Goal: Task Accomplishment & Management: Complete application form

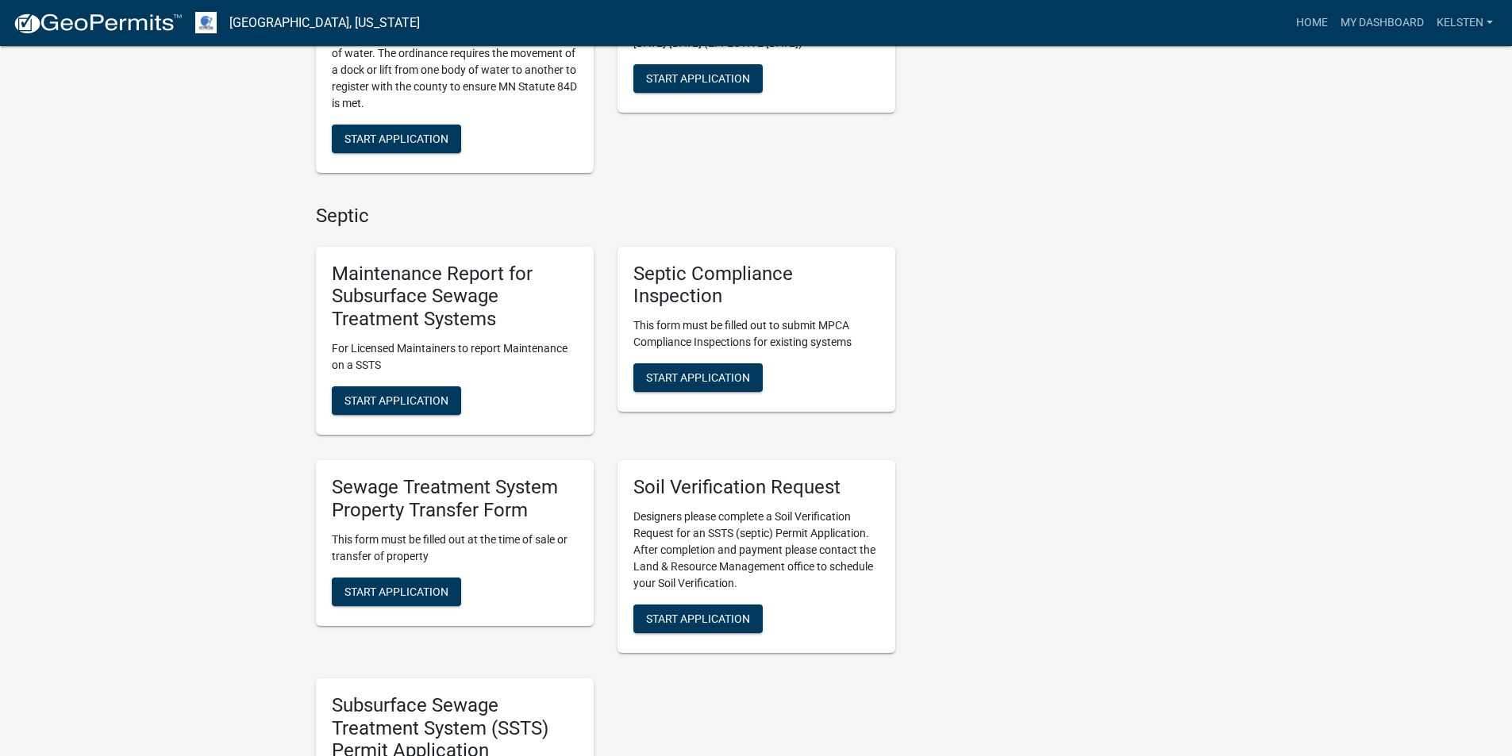
scroll to position [714, 0]
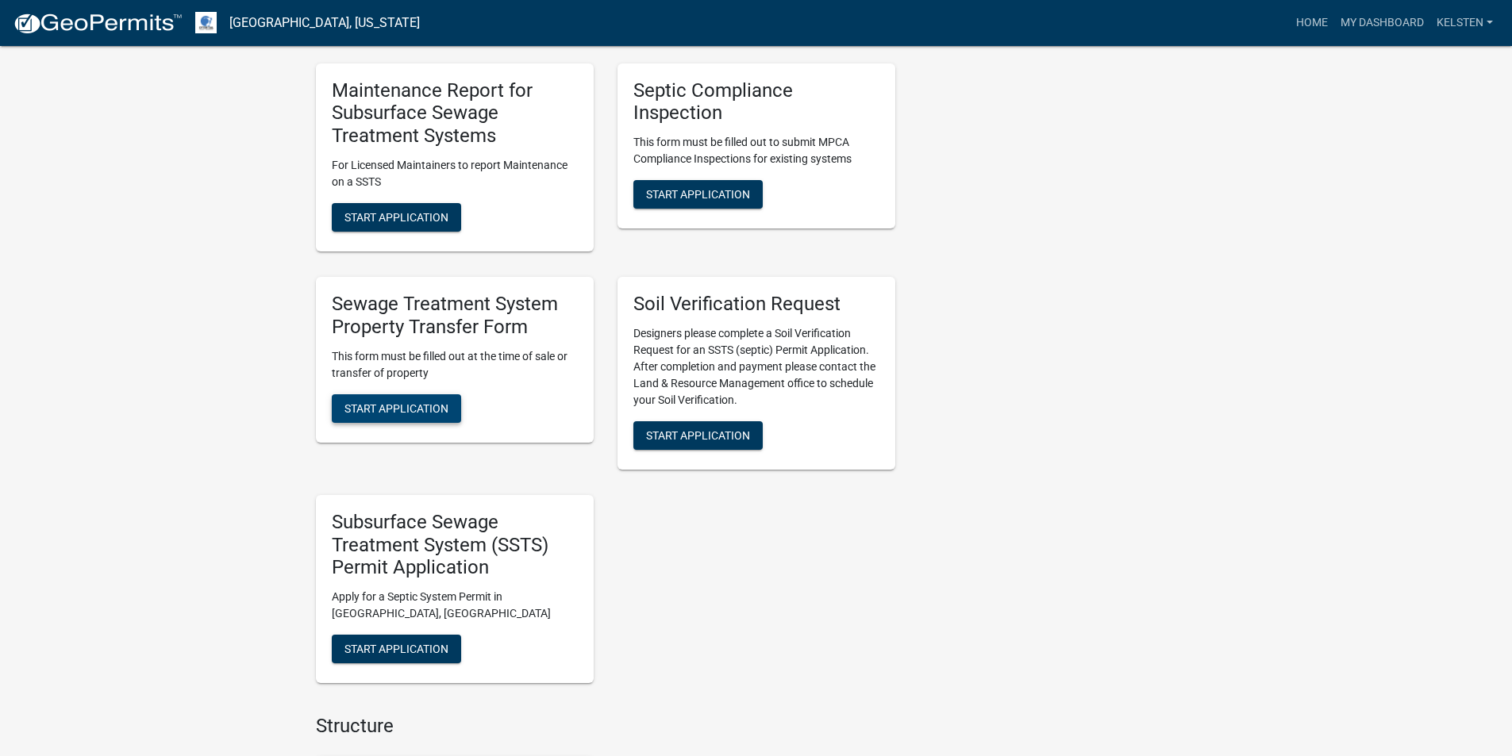
click at [424, 412] on span "Start Application" at bounding box center [396, 408] width 104 height 13
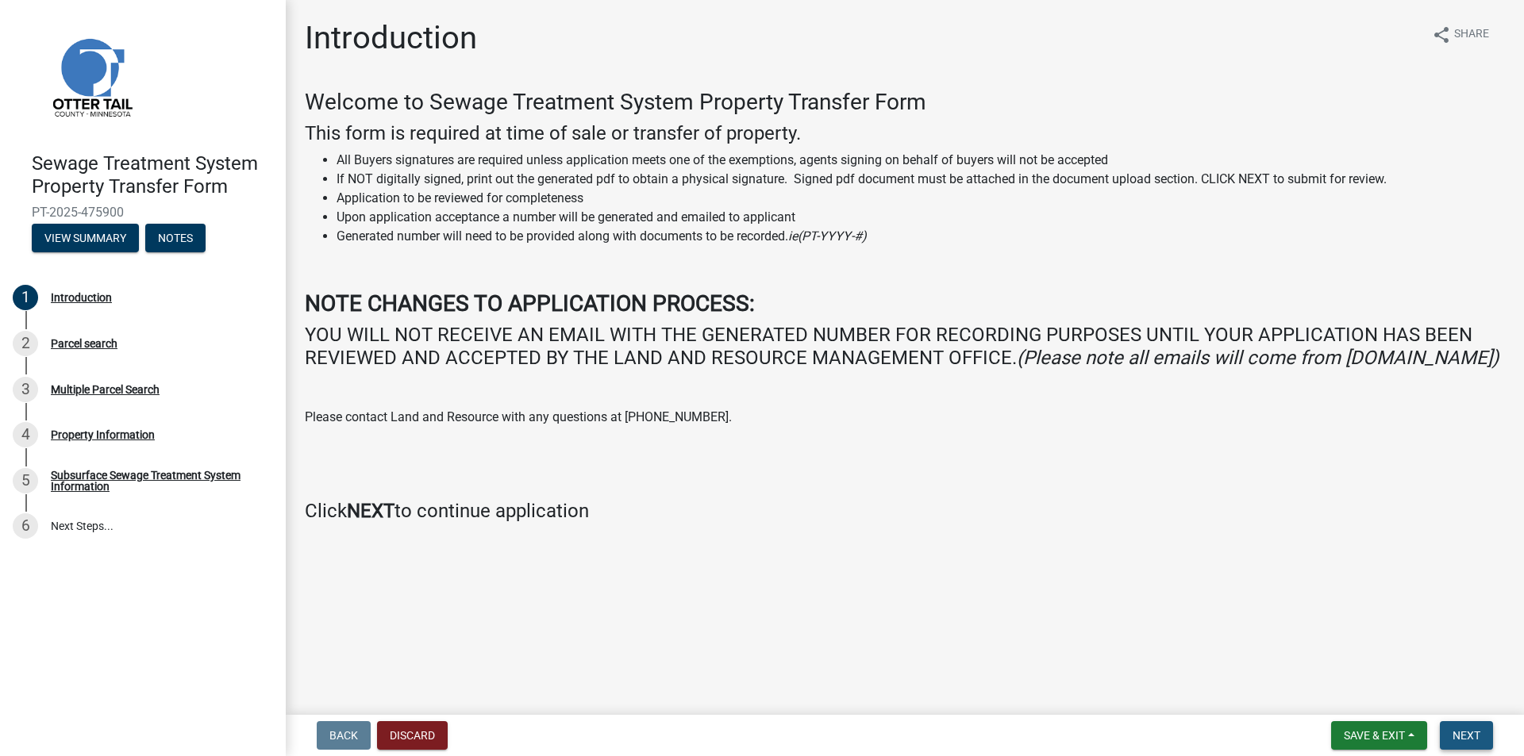
click at [1454, 738] on span "Next" at bounding box center [1467, 735] width 28 height 13
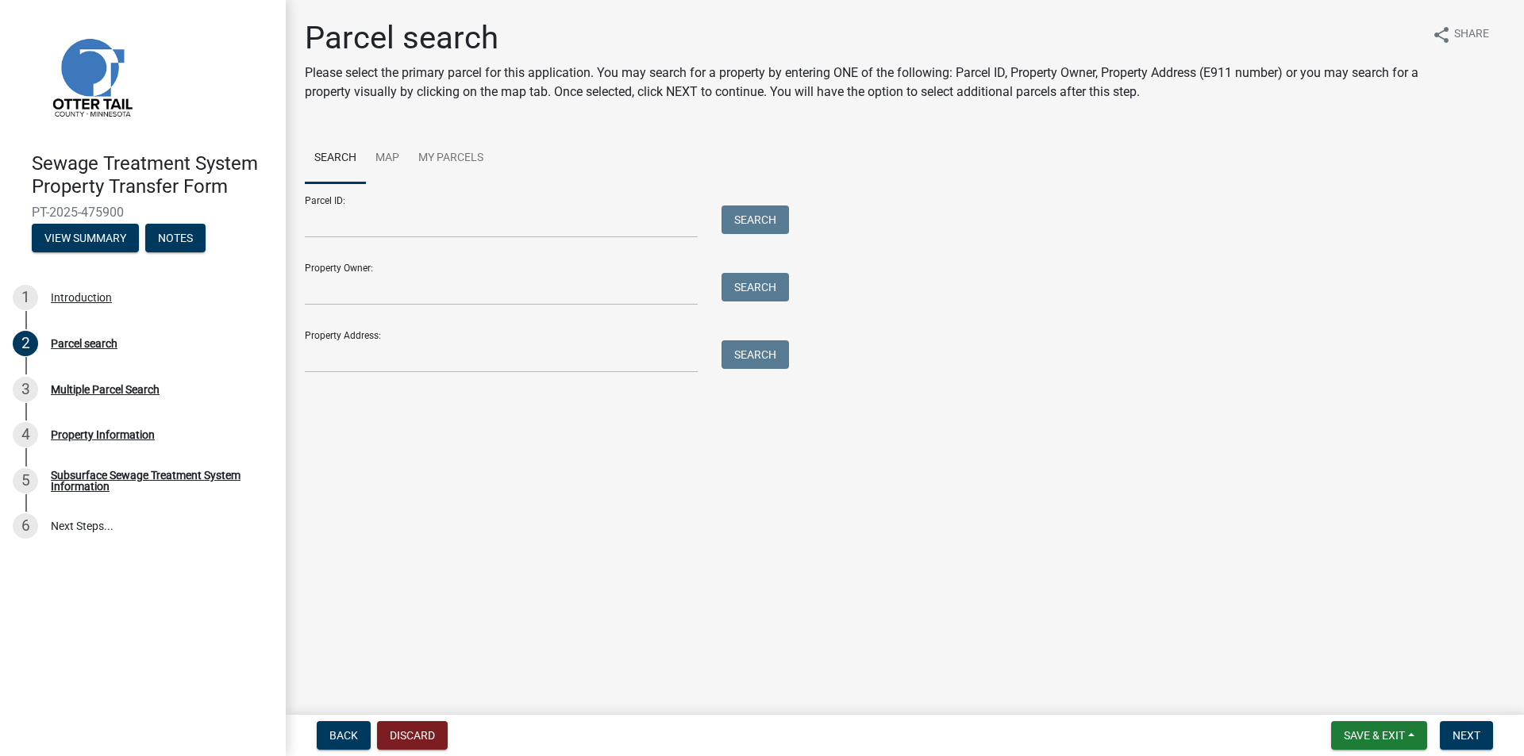
click at [437, 201] on div "Parcel ID: Search" at bounding box center [543, 210] width 476 height 55
click at [445, 214] on input "Parcel ID:" at bounding box center [501, 222] width 393 height 33
type input "71004990962000"
click at [722, 206] on button "Search" at bounding box center [755, 220] width 67 height 29
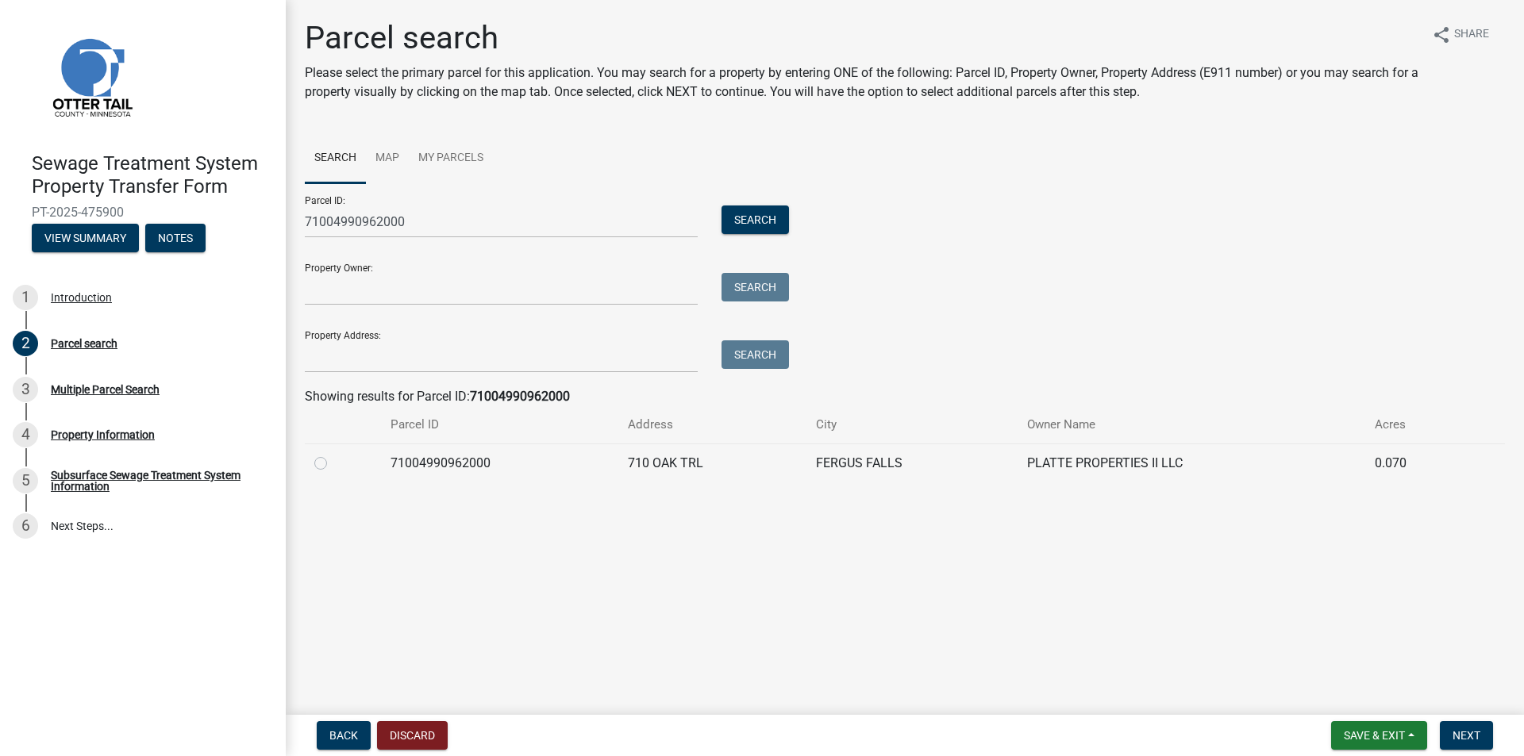
click at [333, 454] on label at bounding box center [333, 454] width 0 height 0
click at [333, 464] on input "radio" at bounding box center [338, 459] width 10 height 10
radio input "true"
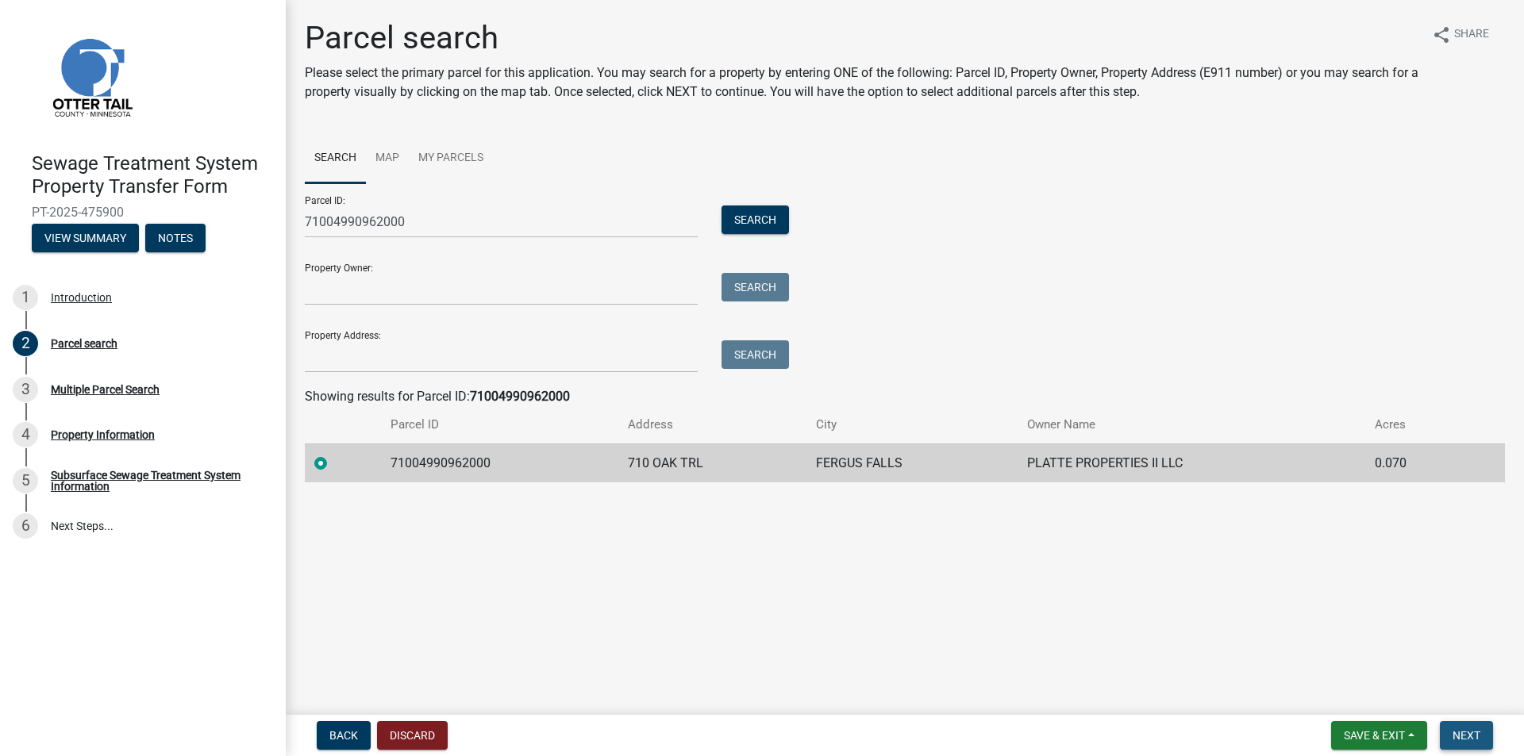
click at [1452, 737] on button "Next" at bounding box center [1466, 736] width 53 height 29
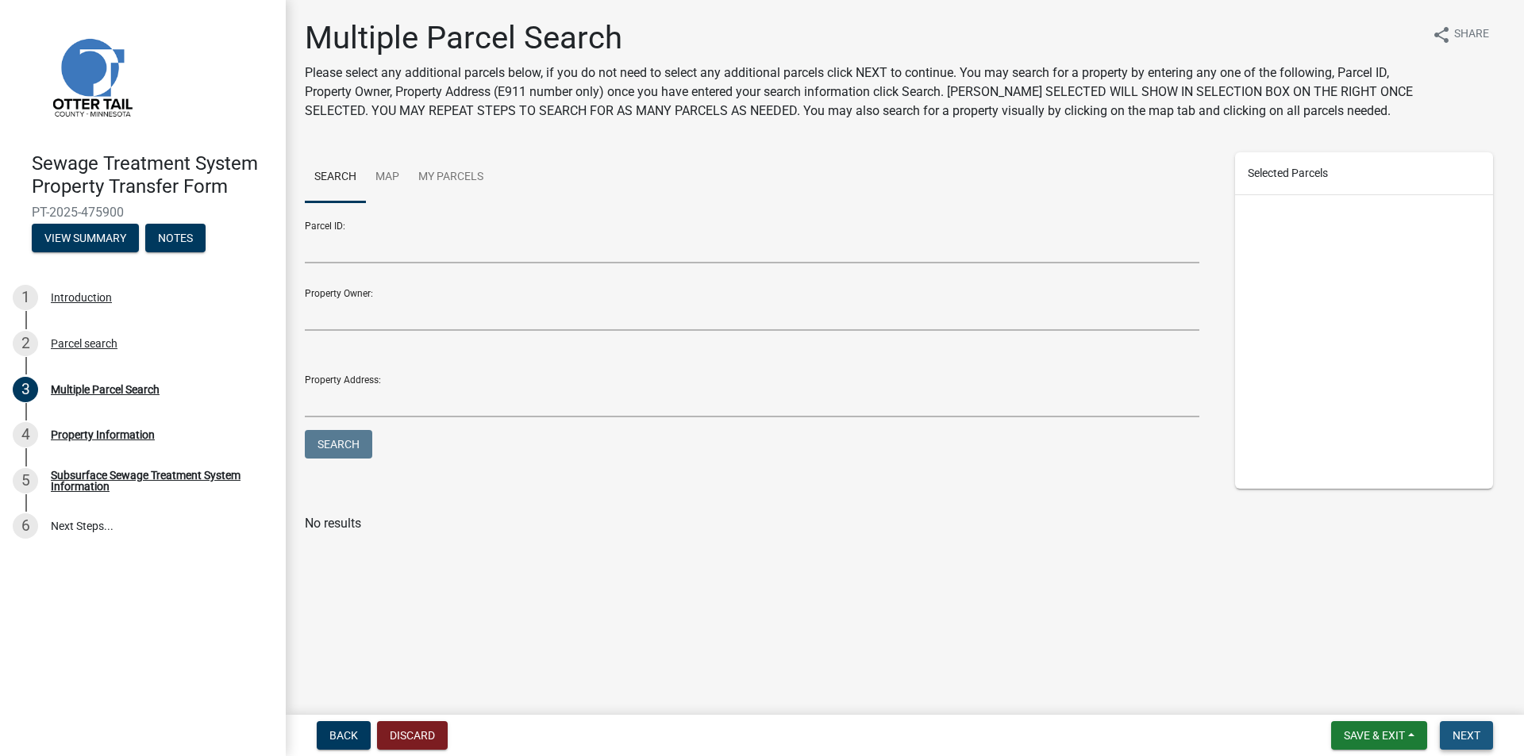
click at [1492, 729] on button "Next" at bounding box center [1466, 736] width 53 height 29
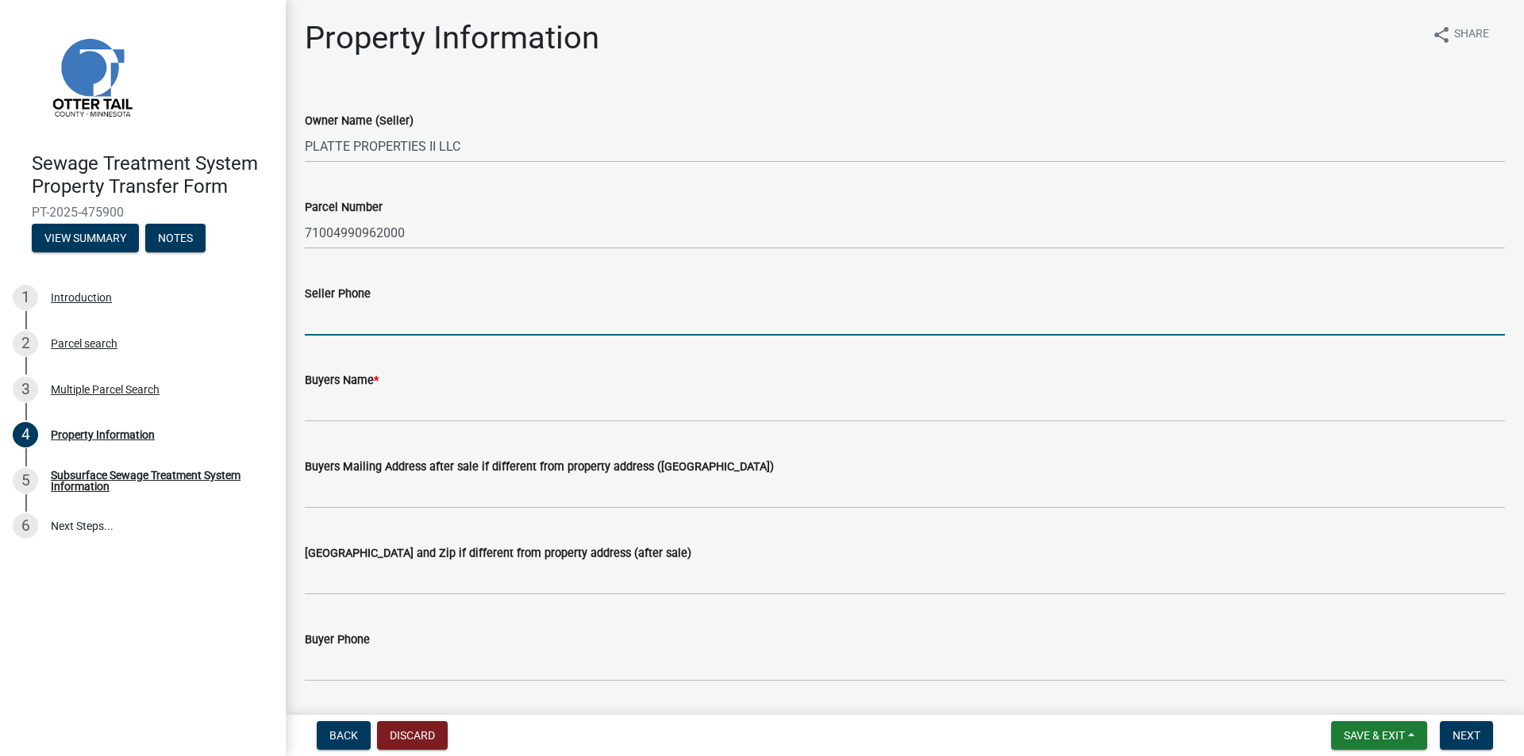
click at [364, 321] on input "Seller Phone" at bounding box center [905, 319] width 1200 height 33
type input "7015708827"
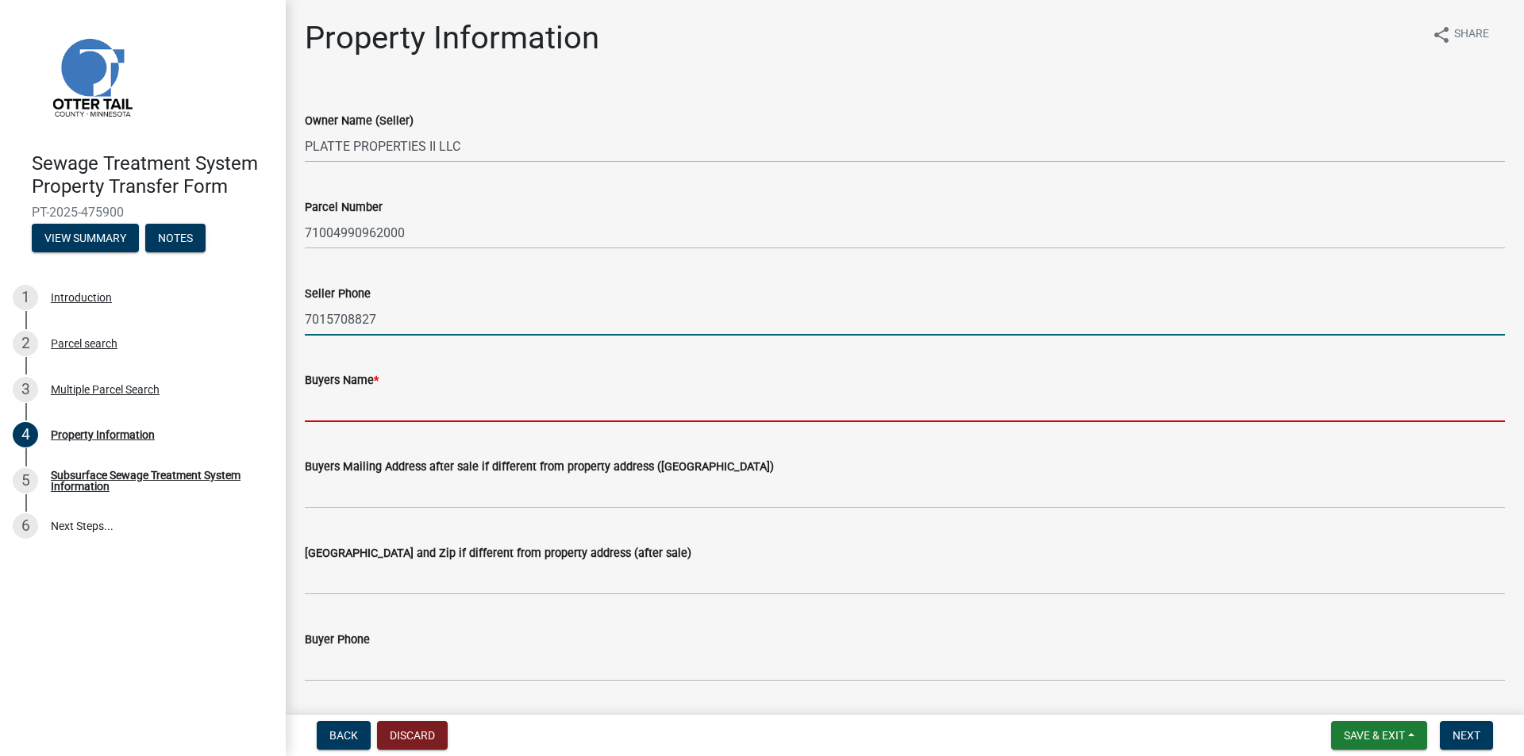
click at [382, 391] on input "Buyers Name *" at bounding box center [905, 406] width 1200 height 33
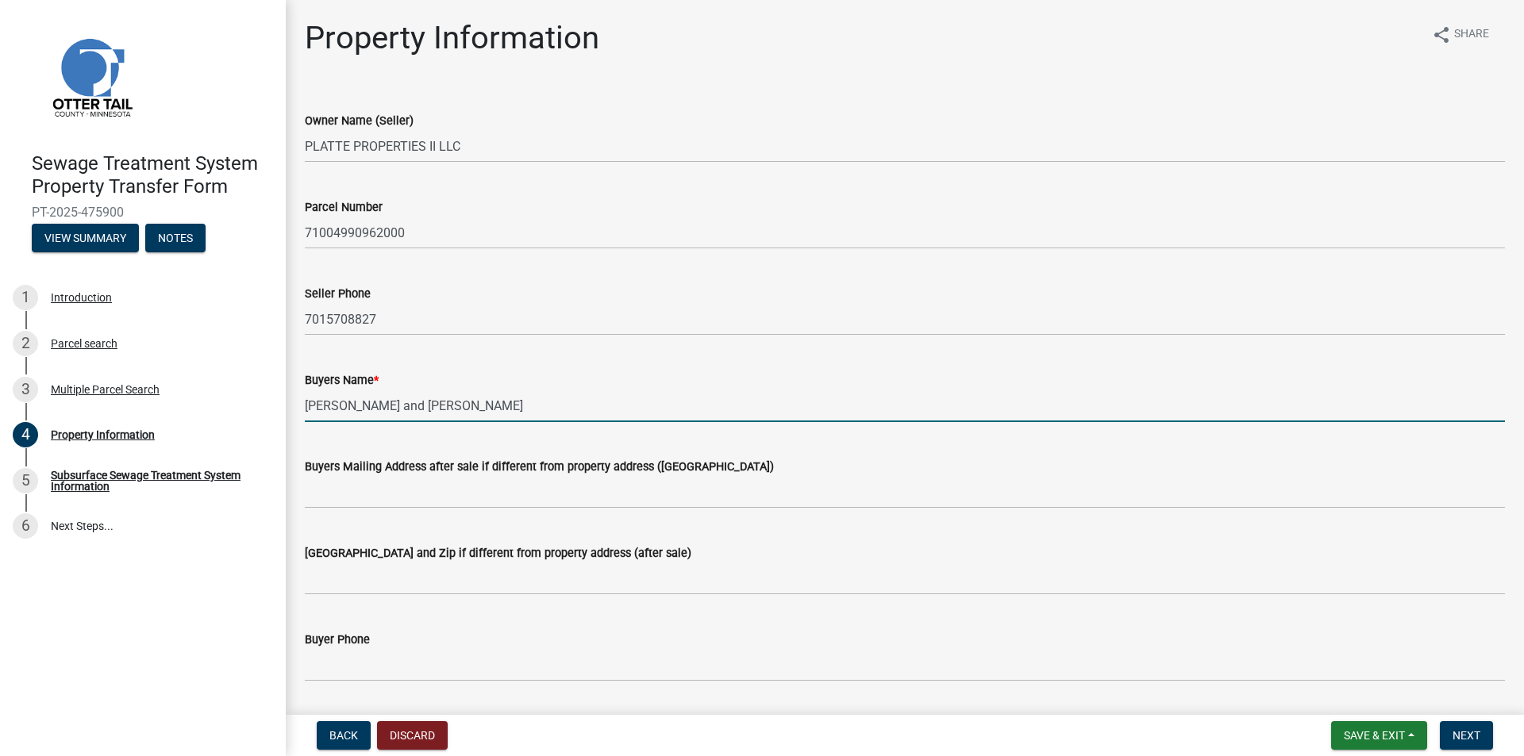
type input "[PERSON_NAME] and [PERSON_NAME]"
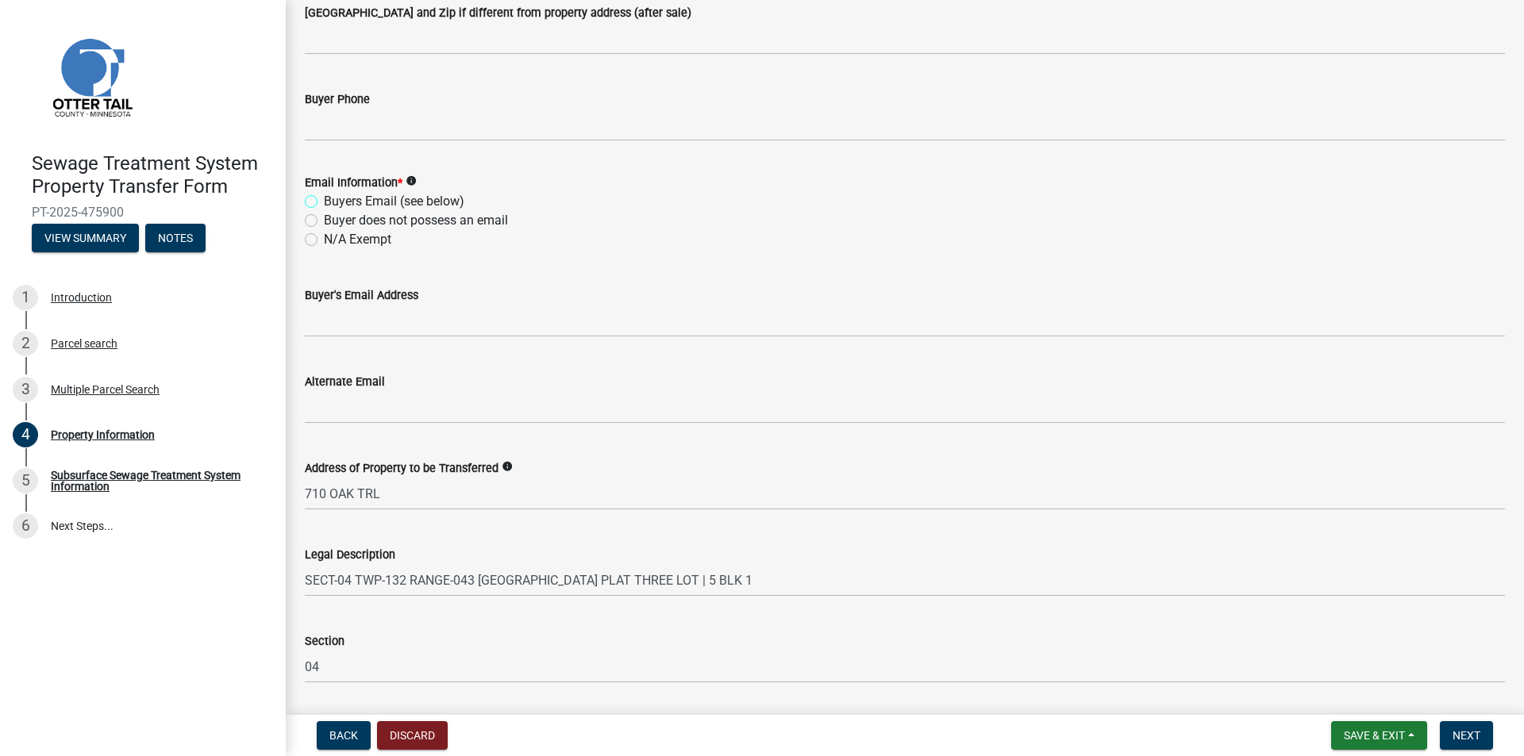
scroll to position [542, 0]
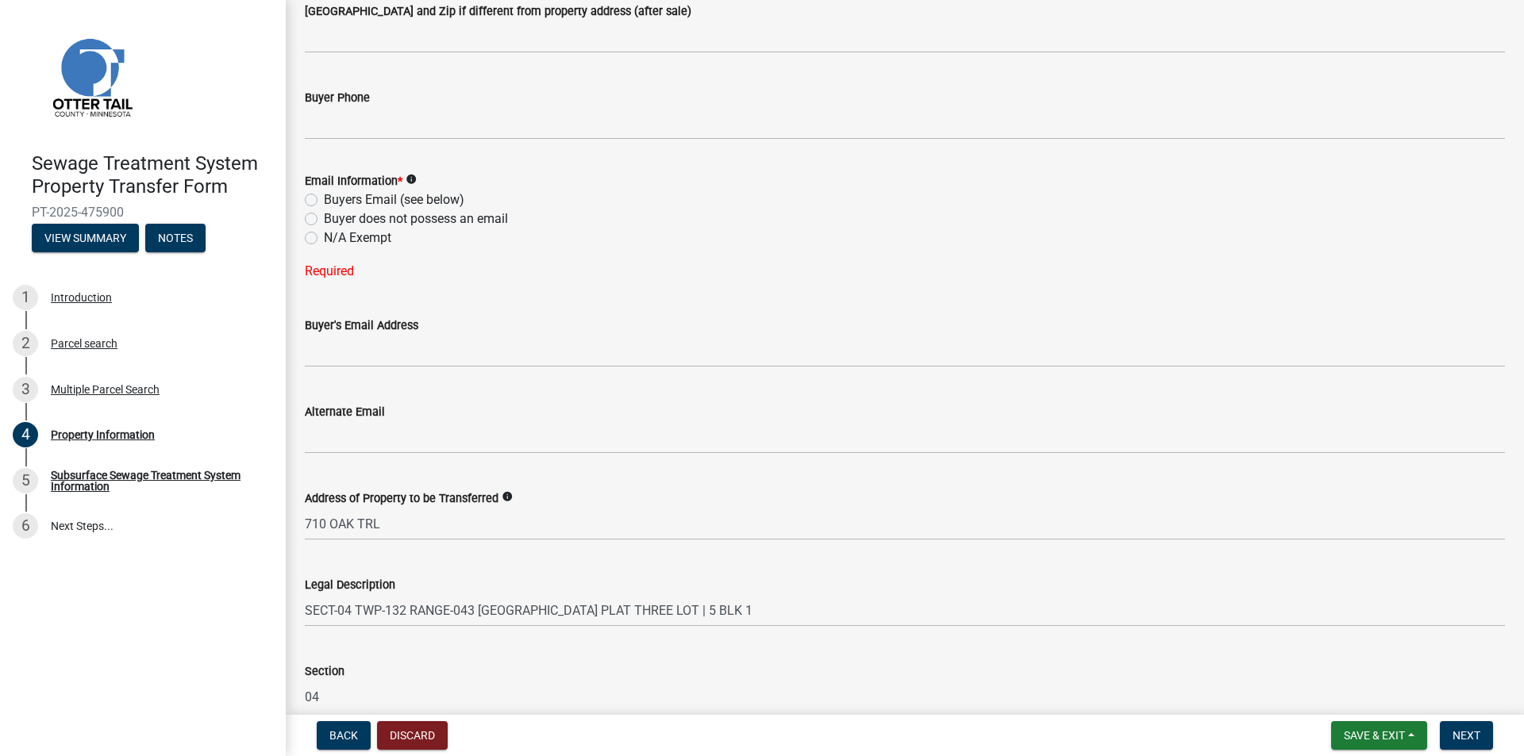
click at [354, 199] on label "Buyers Email (see below)" at bounding box center [394, 200] width 140 height 19
click at [334, 199] on input "Buyers Email (see below)" at bounding box center [329, 196] width 10 height 10
radio input "true"
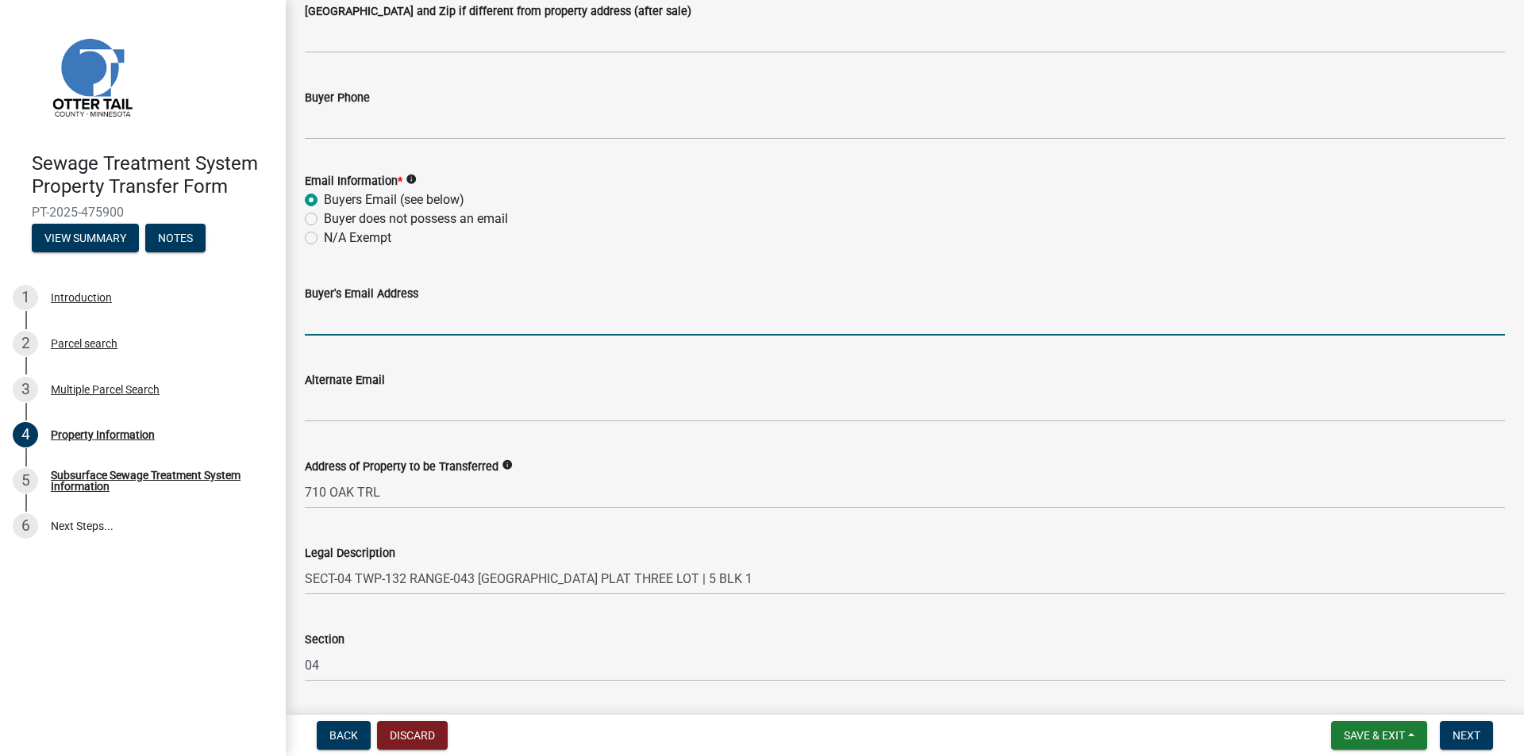
click at [371, 318] on input "Buyer's Email Address" at bounding box center [905, 319] width 1200 height 33
type input "[EMAIL_ADDRESS][DOMAIN_NAME]"
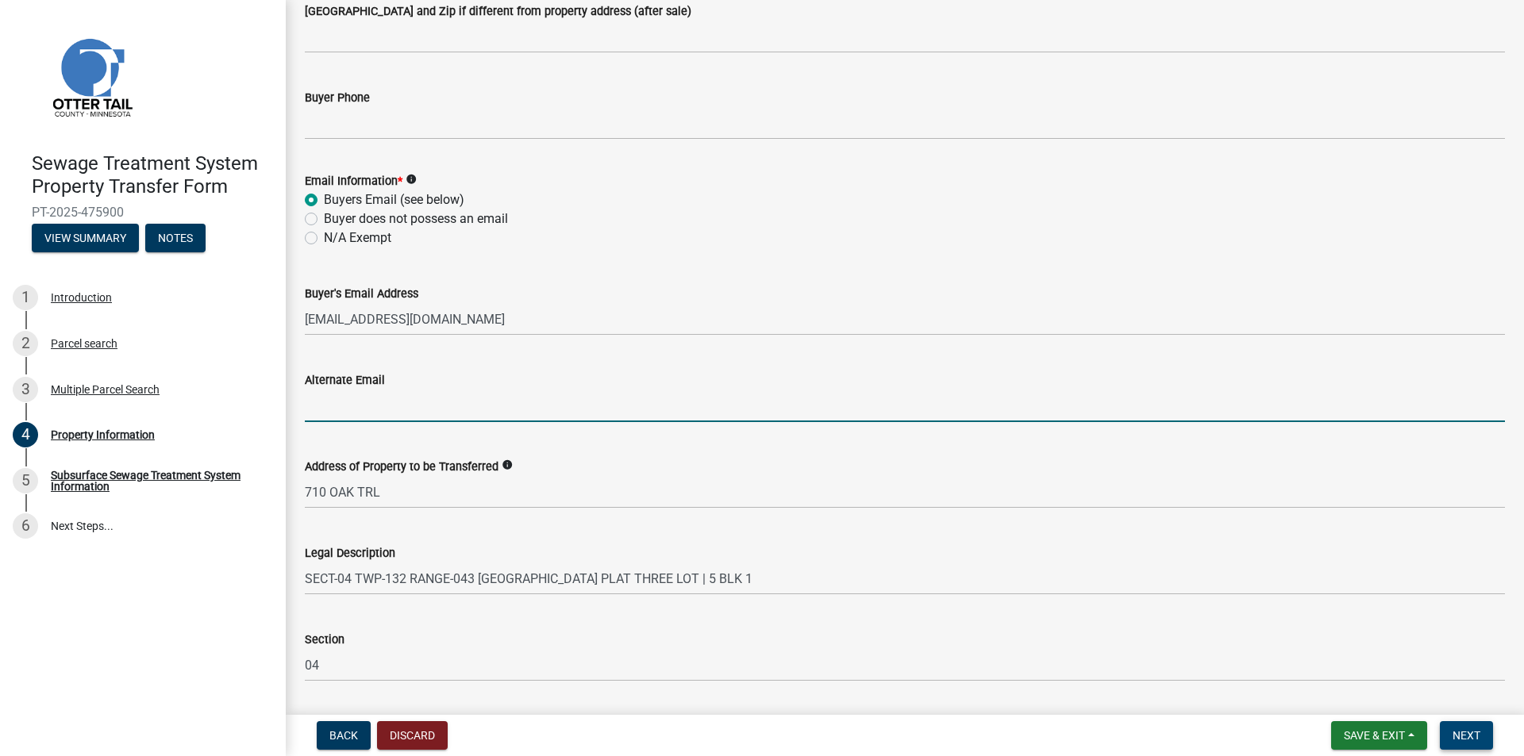
click at [1472, 737] on span "Next" at bounding box center [1467, 735] width 28 height 13
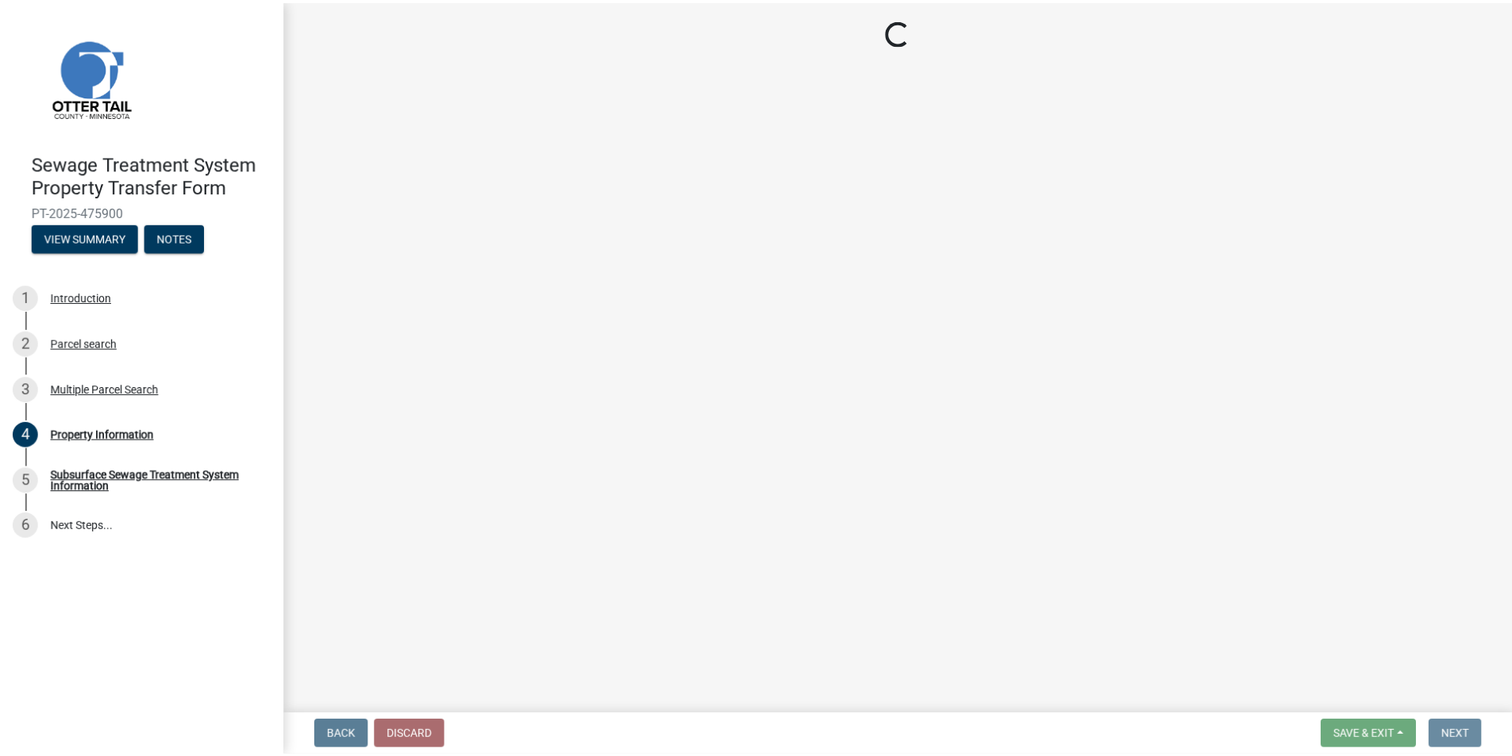
scroll to position [0, 0]
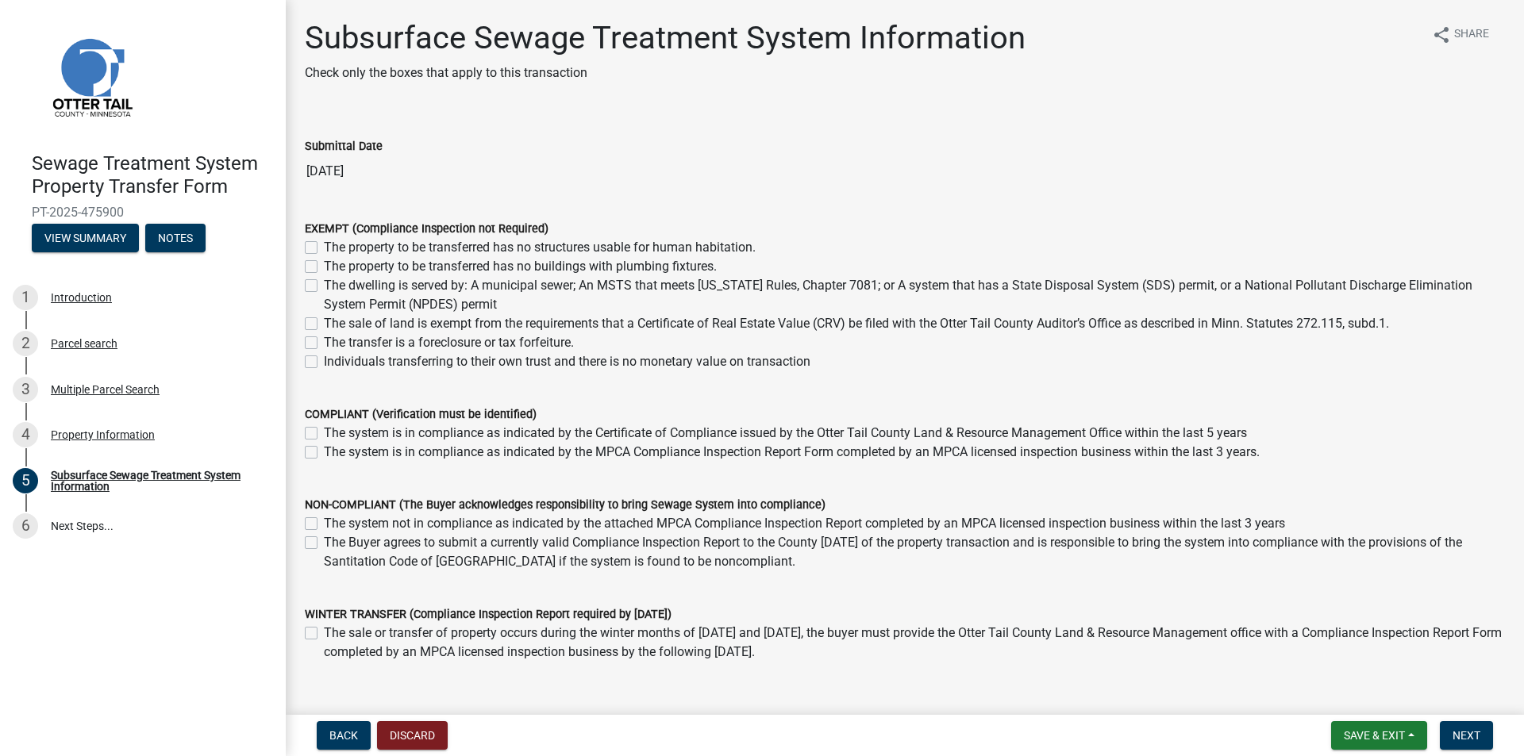
click at [498, 295] on label "The dwelling is served by: A municipal sewer; An MSTS that meets [US_STATE] Rul…" at bounding box center [914, 295] width 1181 height 38
click at [334, 287] on input "The dwelling is served by: A municipal sewer; An MSTS that meets [US_STATE] Rul…" at bounding box center [329, 281] width 10 height 10
checkbox input "true"
checkbox input "false"
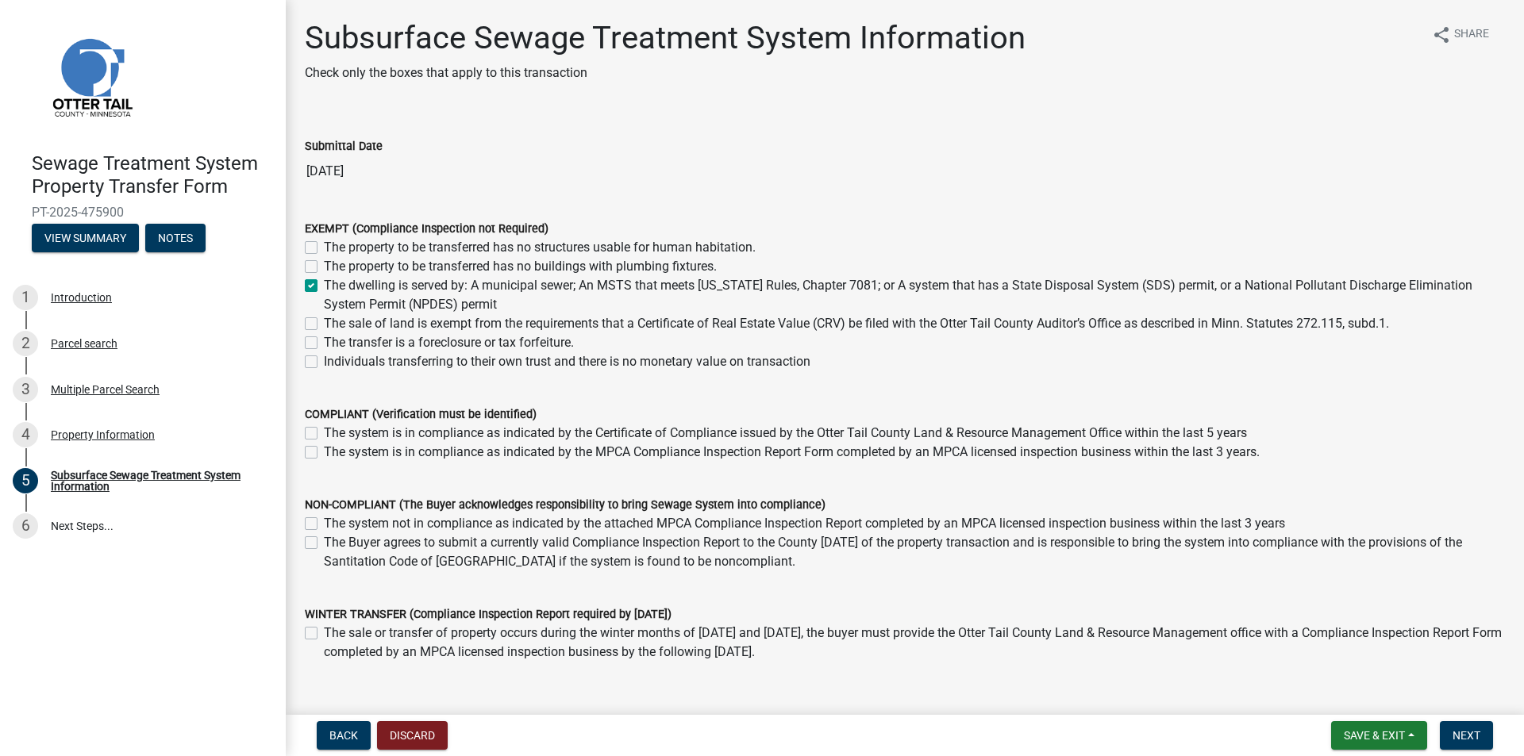
checkbox input "true"
checkbox input "false"
click at [1460, 725] on button "Next" at bounding box center [1466, 736] width 53 height 29
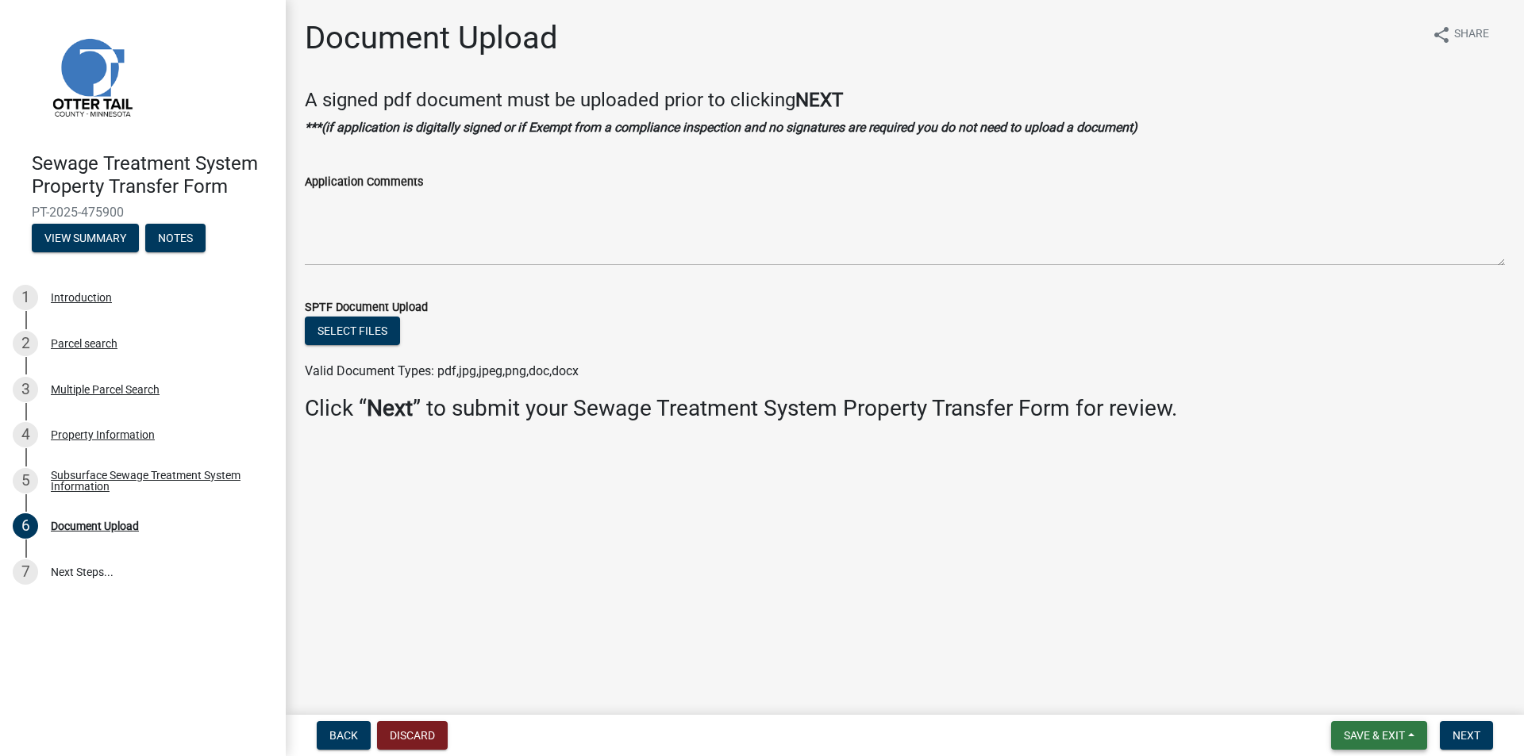
click at [1393, 736] on span "Save & Exit" at bounding box center [1374, 735] width 61 height 13
click at [1344, 699] on button "Save & Exit" at bounding box center [1363, 694] width 127 height 38
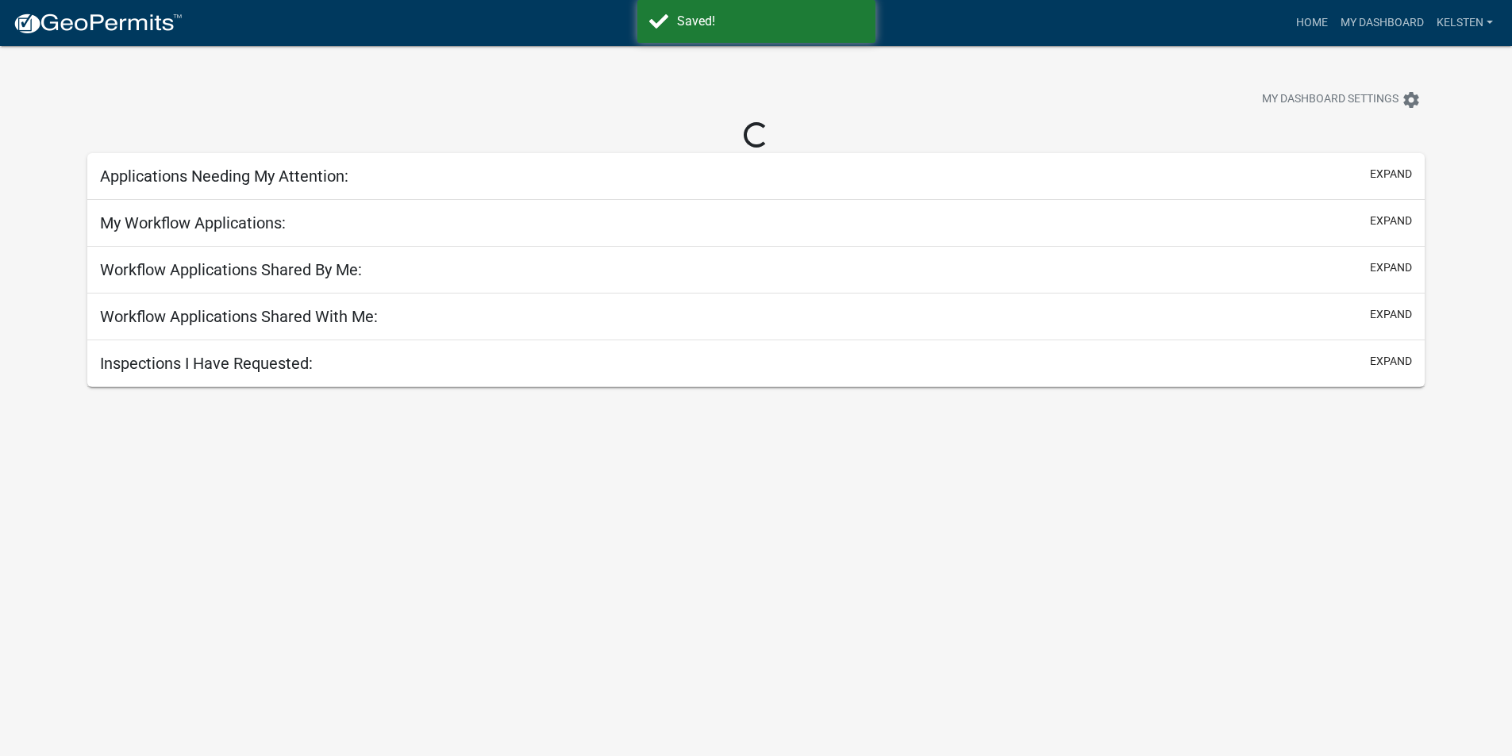
select select "3: 100"
